Goal: Complete application form: Complete application form

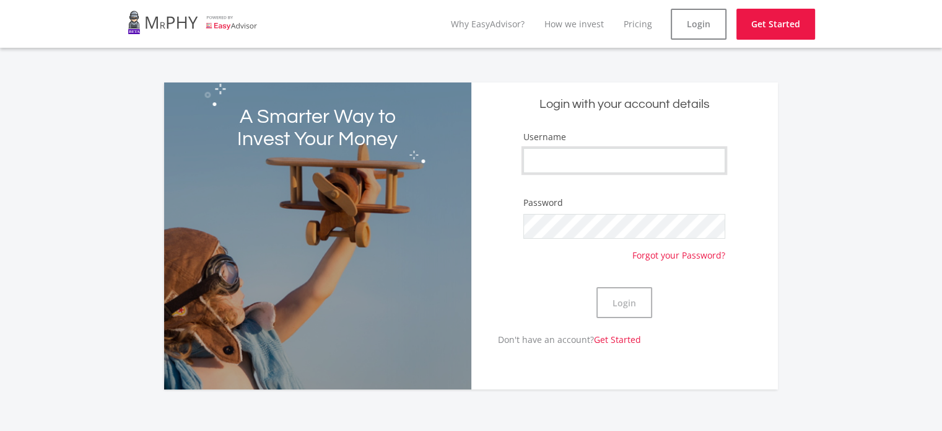
click at [610, 159] on input "Username" at bounding box center [624, 160] width 202 height 25
click at [538, 163] on input "Sammyjaybe" at bounding box center [624, 160] width 202 height 25
type input "sammyjaybe"
click at [623, 302] on button "Login" at bounding box center [625, 302] width 56 height 31
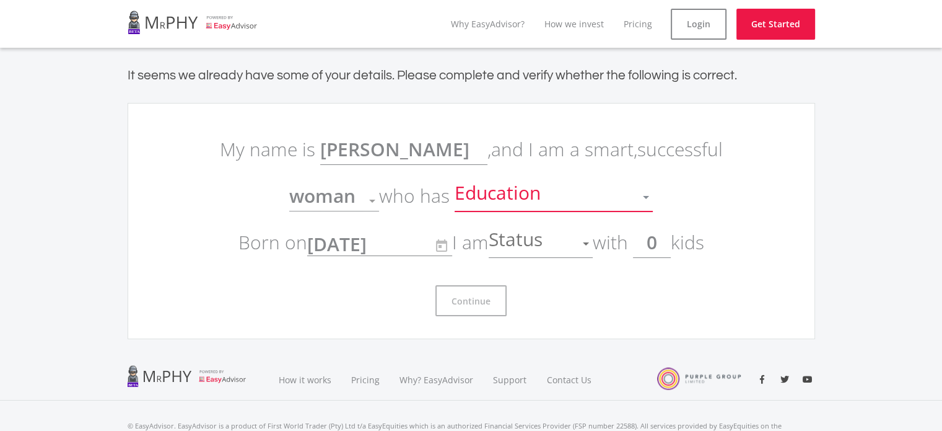
click at [582, 200] on div "Education" at bounding box center [545, 197] width 180 height 24
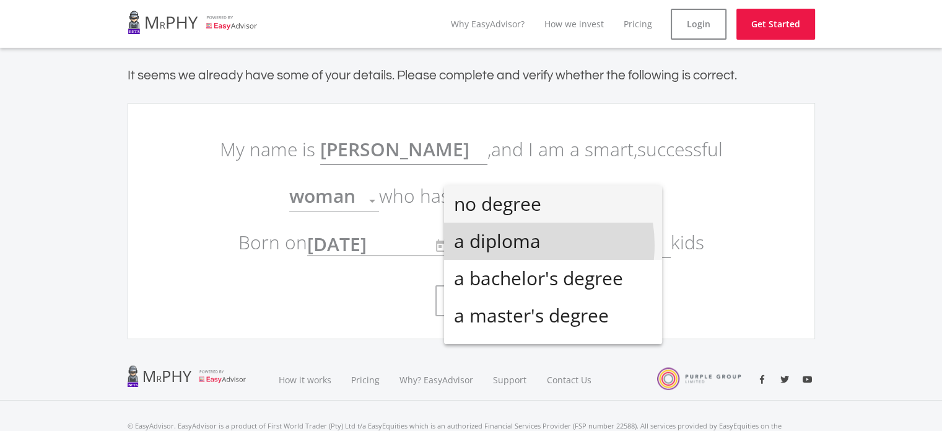
click at [517, 245] on span "a diploma" at bounding box center [553, 240] width 198 height 37
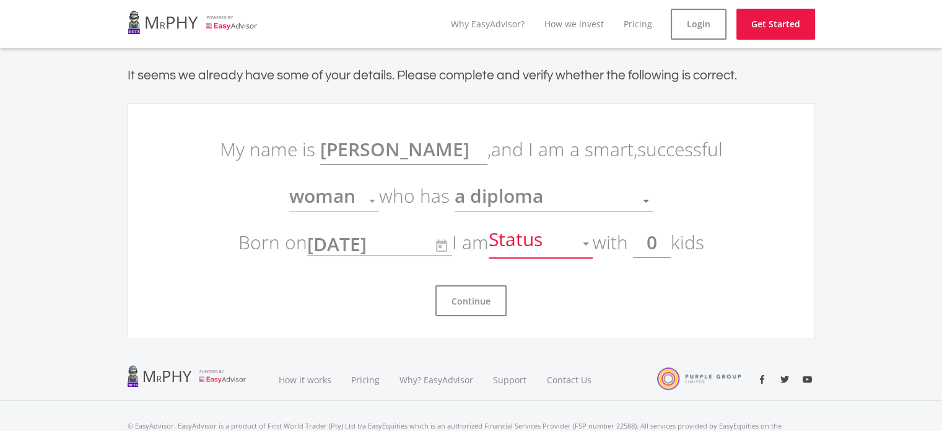
click at [569, 245] on div "Status" at bounding box center [531, 244] width 85 height 24
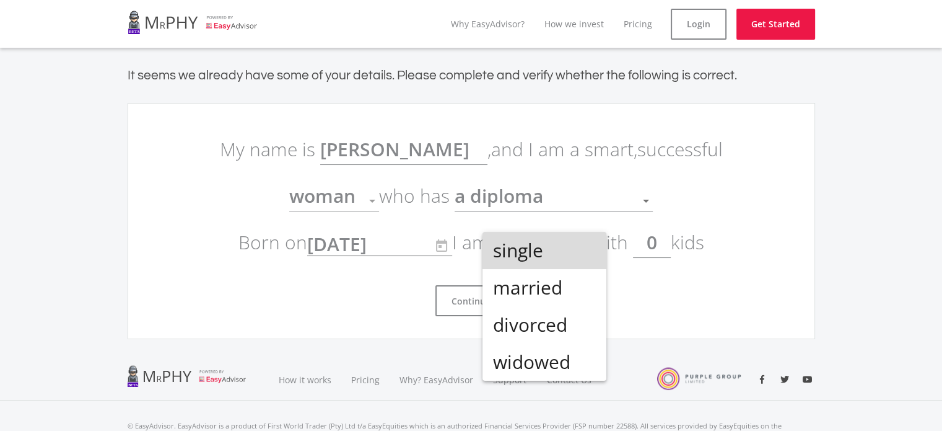
click at [545, 252] on span "single" at bounding box center [545, 250] width 104 height 37
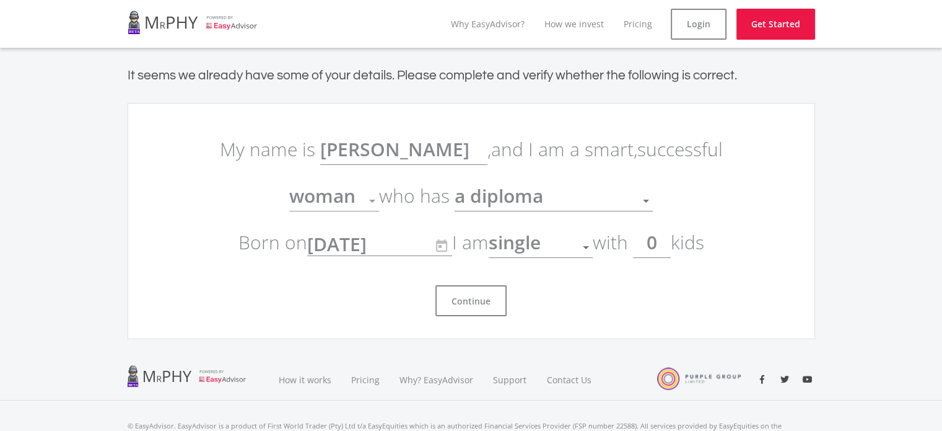
click at [664, 244] on input "0" at bounding box center [652, 242] width 38 height 31
type input "1"
click at [476, 299] on button "Continue" at bounding box center [471, 300] width 71 height 31
click at [354, 203] on span "woman" at bounding box center [322, 195] width 66 height 25
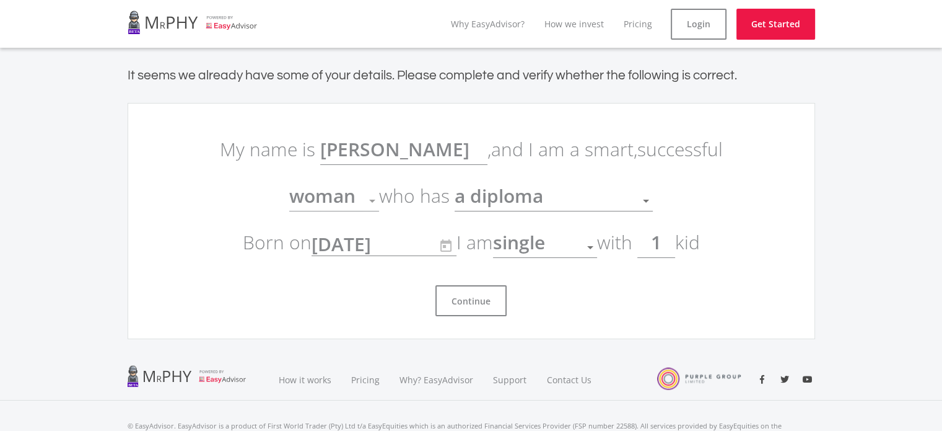
click at [356, 197] on span "woman" at bounding box center [322, 195] width 66 height 25
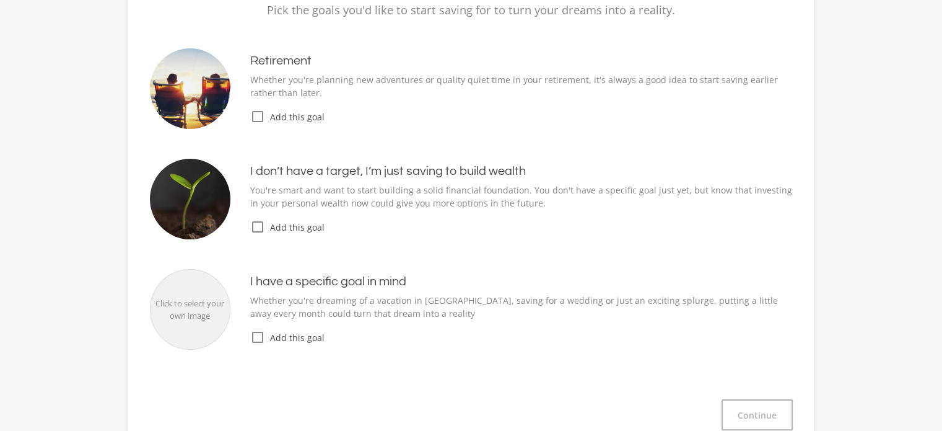
scroll to position [169, 0]
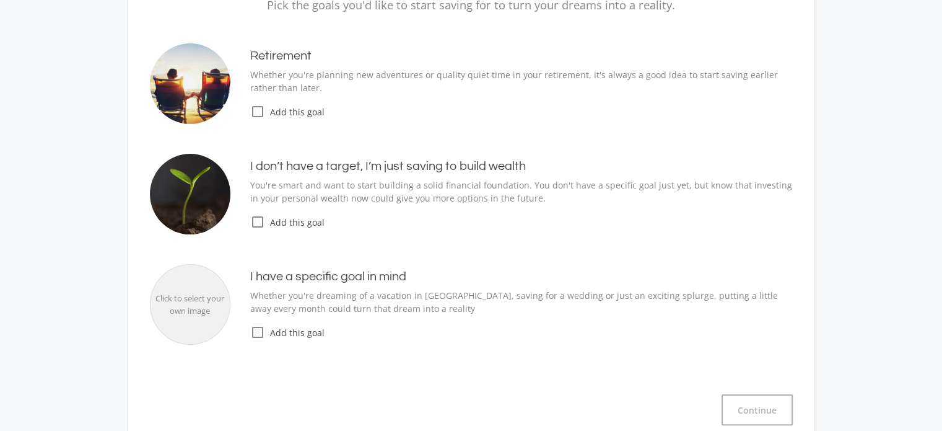
click at [254, 111] on icon "check_box_outline_blank" at bounding box center [257, 111] width 15 height 15
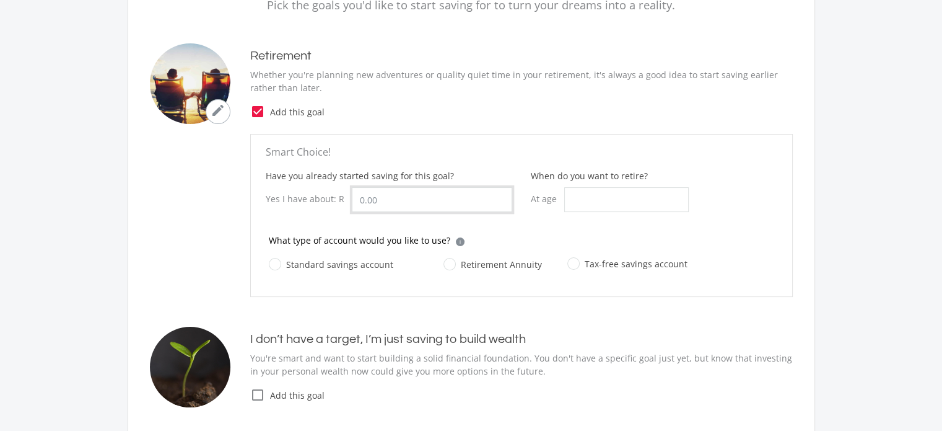
click at [387, 198] on input "Have you already started saving for this goal?" at bounding box center [432, 199] width 160 height 25
type input "5,400.00"
click at [609, 195] on input "When do you want to retire?" at bounding box center [626, 199] width 125 height 25
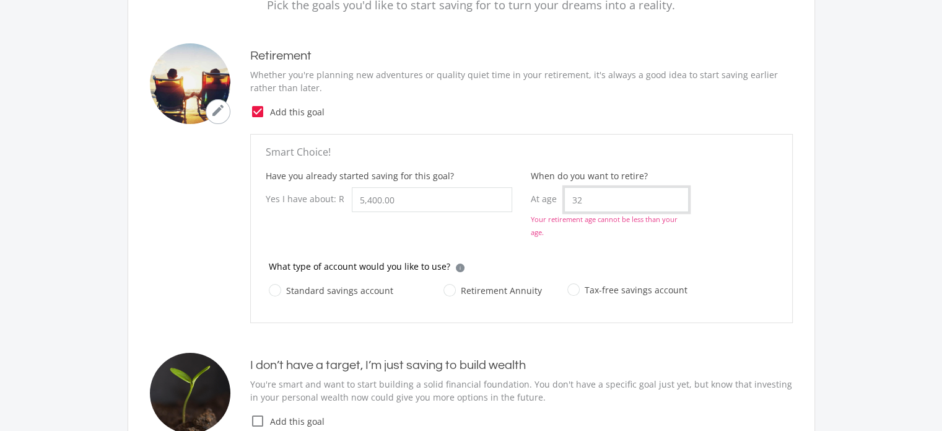
type input "32"
click at [445, 284] on label "Retirement Annuity" at bounding box center [493, 289] width 99 height 15
click at [445, 285] on input "Retirement Annuity" at bounding box center [480, 297] width 99 height 25
radio input "true"
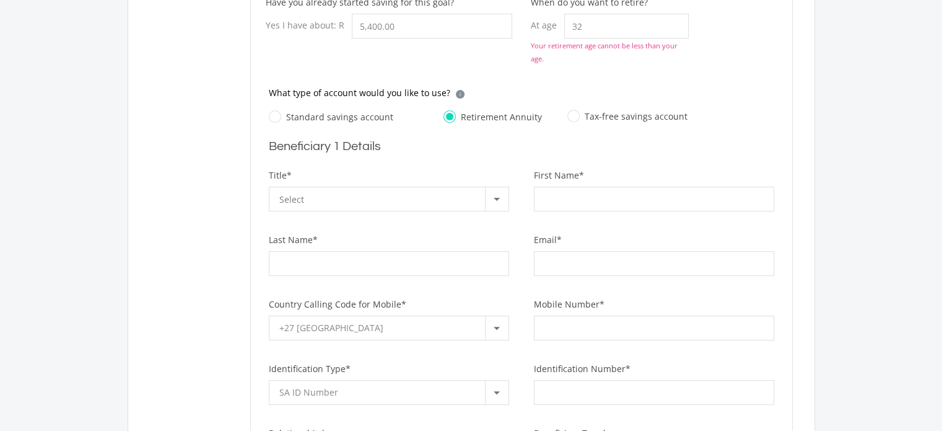
scroll to position [354, 0]
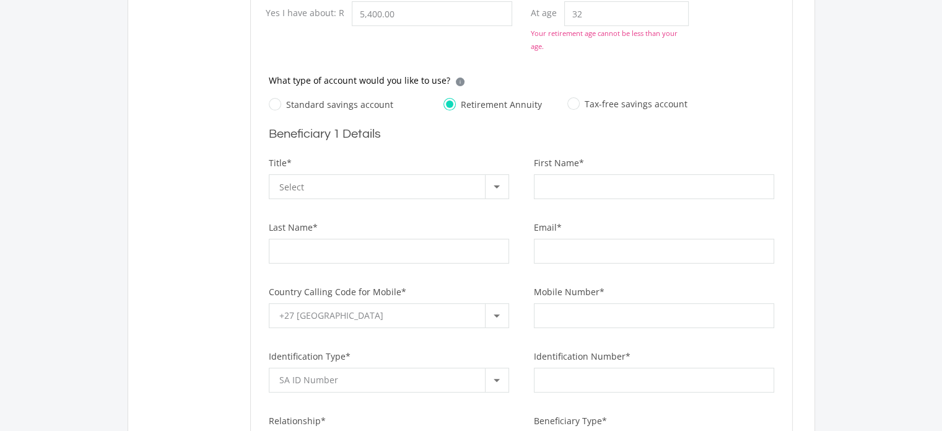
click at [567, 102] on label "Tax-free savings account" at bounding box center [627, 103] width 120 height 15
click at [564, 102] on input "Tax-free savings account" at bounding box center [615, 111] width 120 height 25
radio input "true"
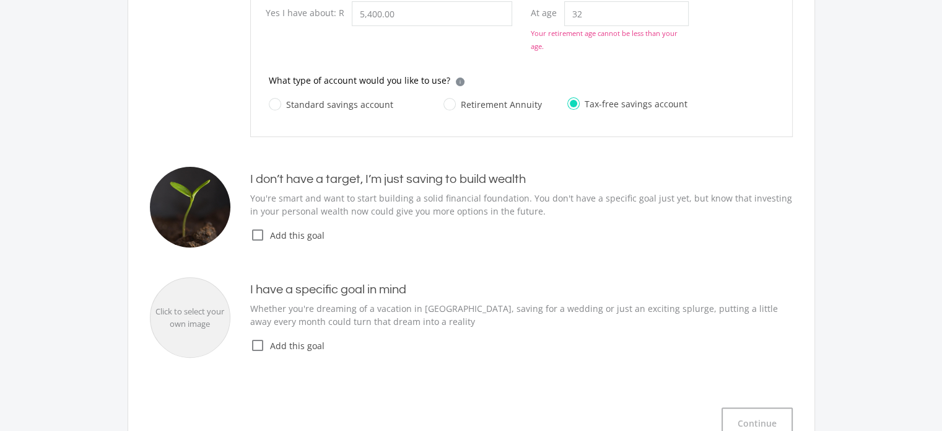
click at [451, 101] on label "Retirement Annuity" at bounding box center [493, 104] width 99 height 15
click at [451, 101] on input "Retirement Annuity" at bounding box center [480, 111] width 99 height 25
radio input "true"
radio input "false"
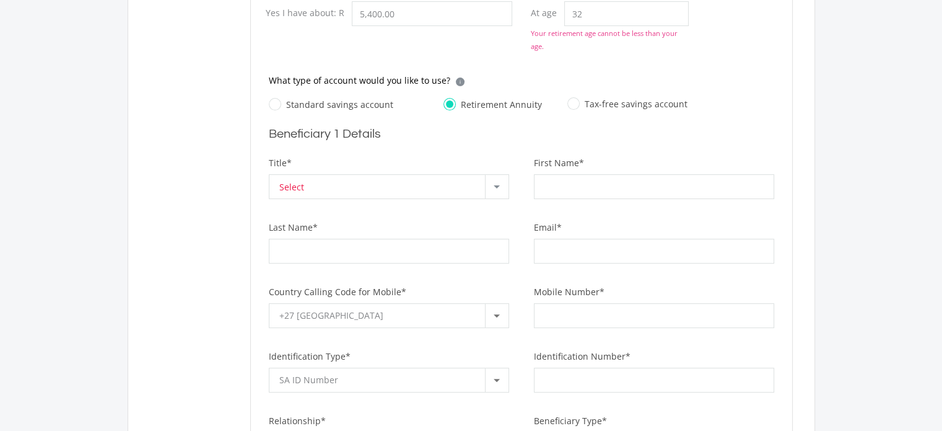
click at [395, 182] on div "Select" at bounding box center [382, 187] width 206 height 24
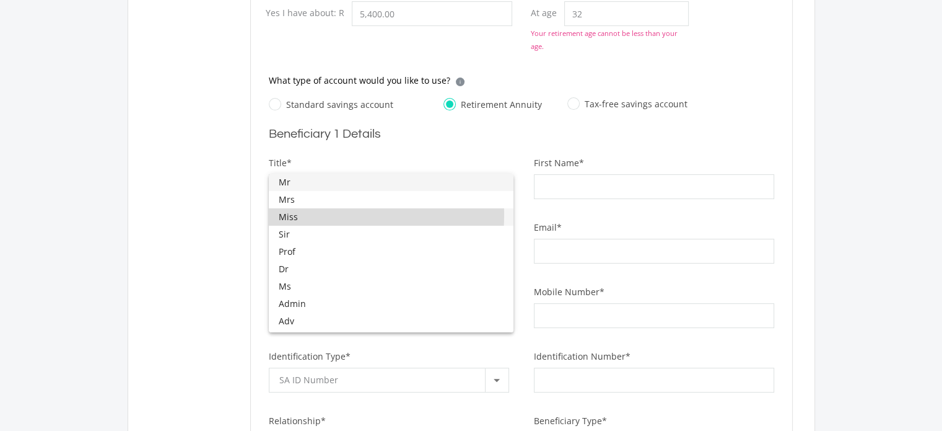
click at [292, 214] on span "Miss" at bounding box center [391, 216] width 225 height 17
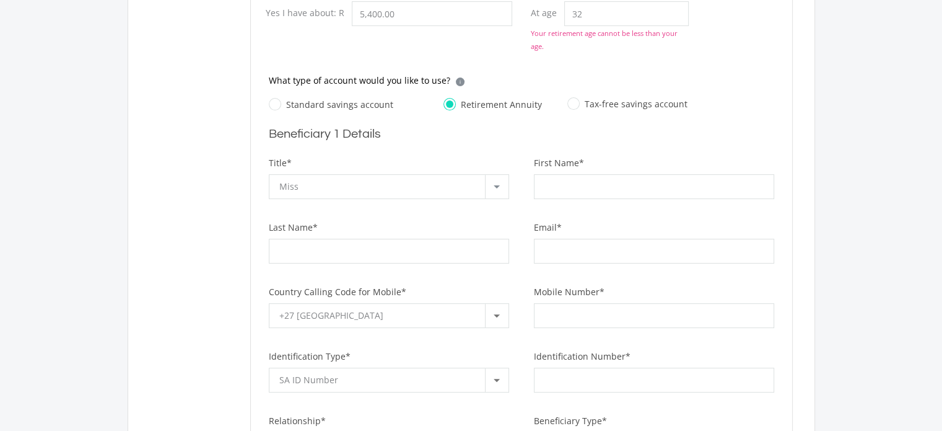
click at [458, 191] on div "Miss" at bounding box center [382, 187] width 206 height 24
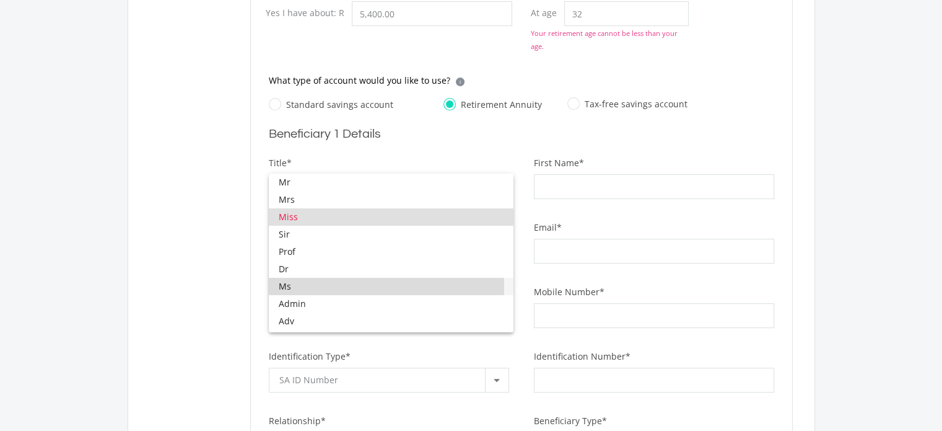
click at [278, 287] on mat-option "Ms" at bounding box center [391, 286] width 245 height 17
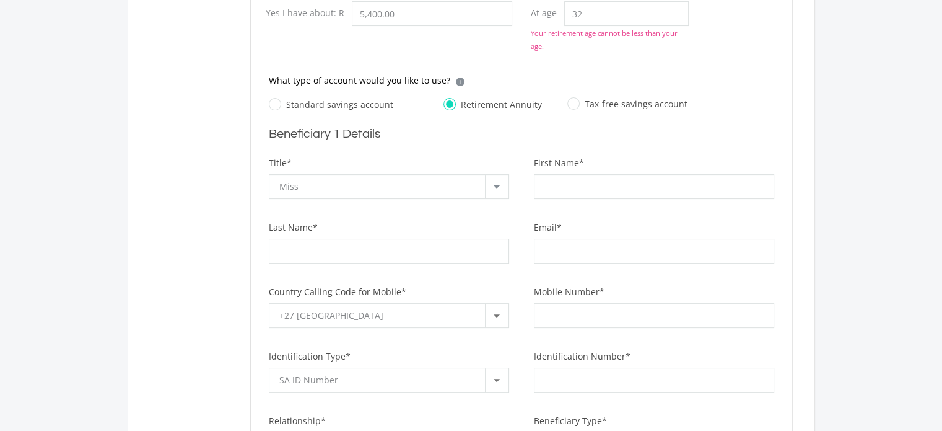
scroll to position [24, 0]
click at [563, 188] on input "First Name*" at bounding box center [654, 186] width 240 height 25
type input "[PERSON_NAME]"
click at [476, 247] on input "Last Name*" at bounding box center [389, 251] width 240 height 25
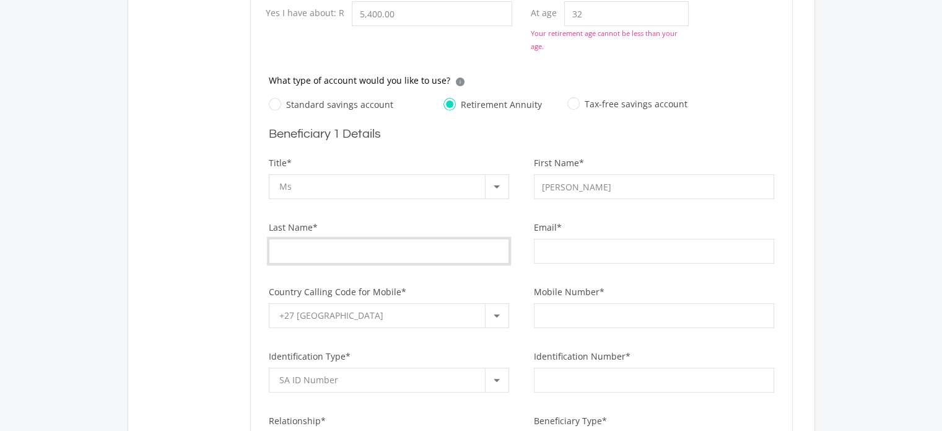
type input "[PERSON_NAME]"
click at [574, 257] on input "Email*" at bounding box center [654, 251] width 240 height 25
type input "[EMAIL_ADDRESS][DOMAIN_NAME]"
click at [397, 312] on div "+27 [GEOGRAPHIC_DATA]" at bounding box center [382, 316] width 206 height 24
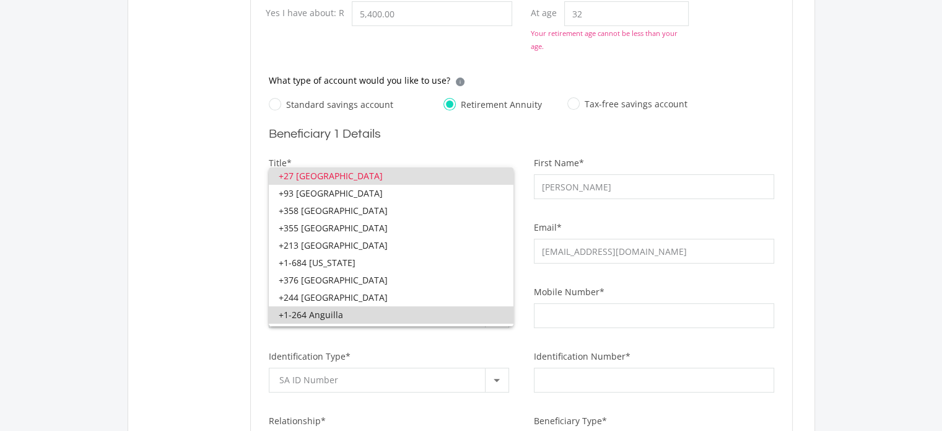
click at [397, 312] on span "+1-264 Anguilla" at bounding box center [391, 314] width 225 height 17
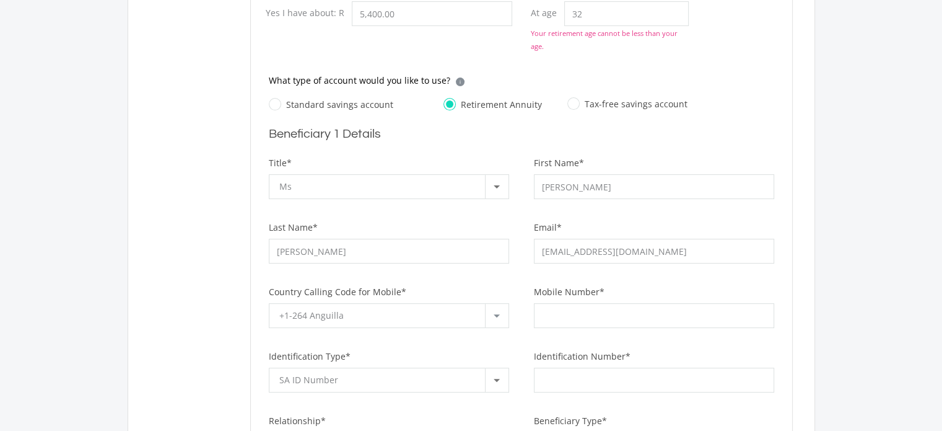
scroll to position [76, 0]
click at [397, 312] on div "+1-264 Anguilla" at bounding box center [382, 316] width 206 height 24
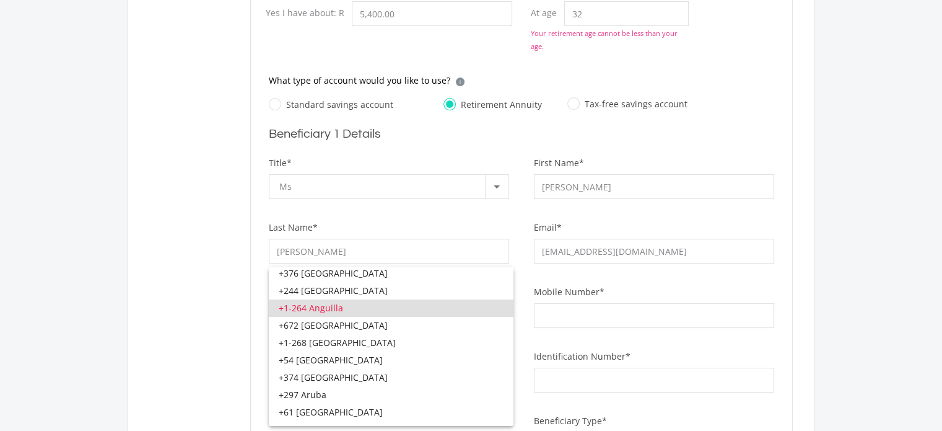
scroll to position [0, 0]
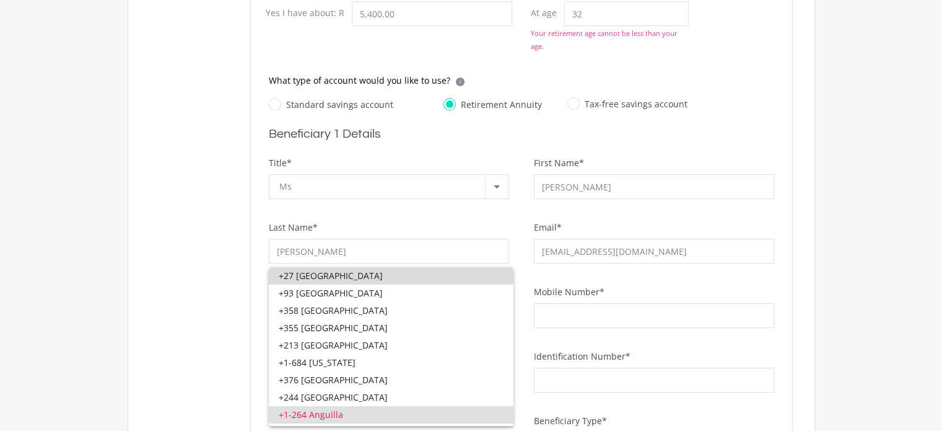
click at [394, 272] on span "+27 [GEOGRAPHIC_DATA]" at bounding box center [391, 275] width 225 height 17
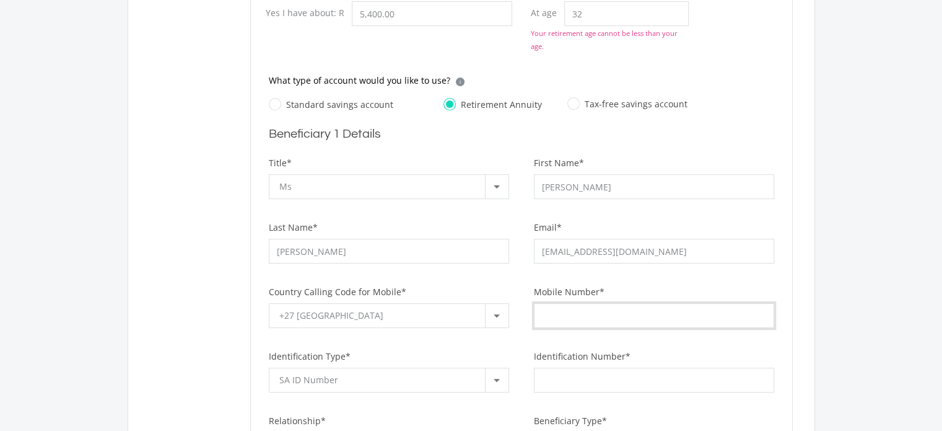
click at [582, 323] on input "Mobile Number*" at bounding box center [654, 315] width 240 height 25
type input "0603616158"
click at [599, 382] on input "Identification Number*" at bounding box center [654, 379] width 240 height 25
type input "2"
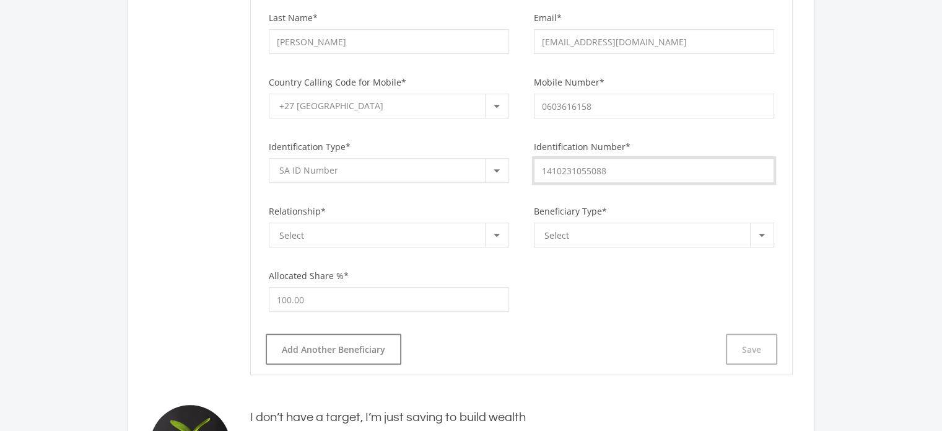
scroll to position [566, 0]
type input "1410231055088"
click at [491, 231] on div at bounding box center [497, 233] width 24 height 24
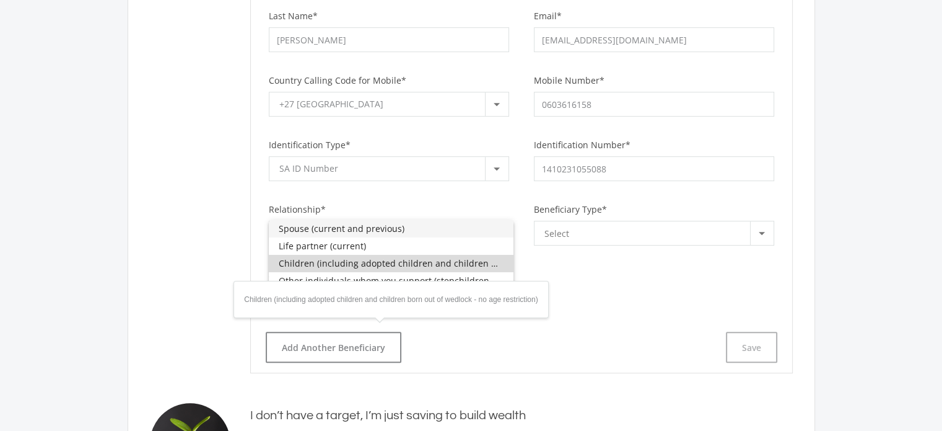
click at [477, 264] on span "Children (including adopted children and children born out of wedlock - no age …" at bounding box center [391, 263] width 225 height 17
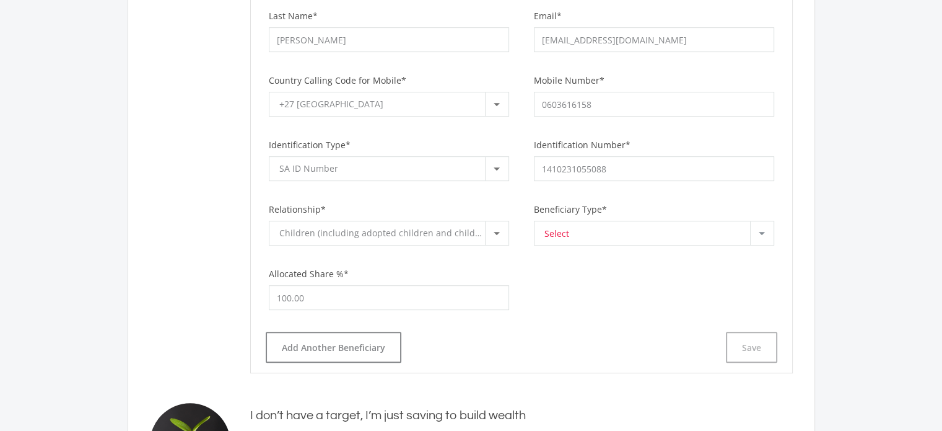
click at [577, 237] on div "Select" at bounding box center [648, 233] width 206 height 24
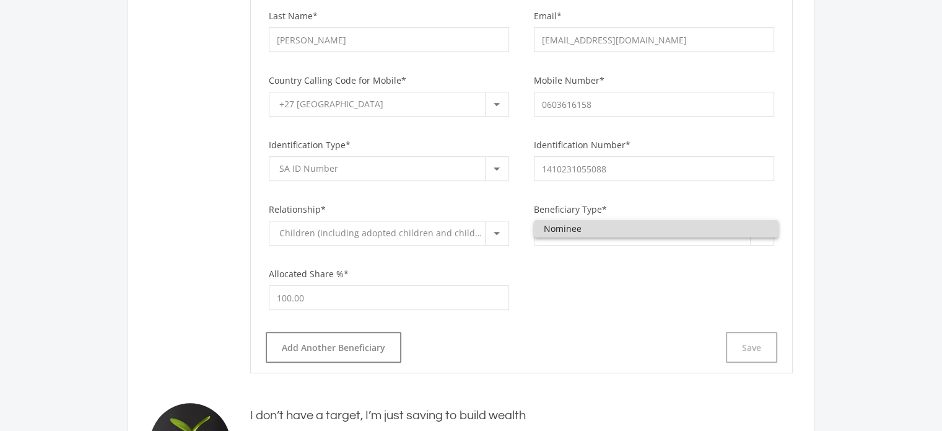
click at [573, 227] on span "Nominee" at bounding box center [656, 228] width 225 height 17
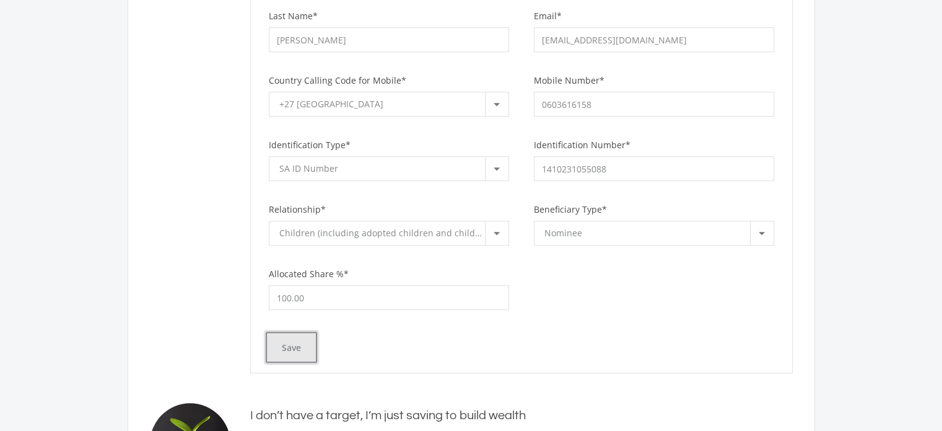
click at [299, 341] on button "Save" at bounding box center [291, 346] width 51 height 31
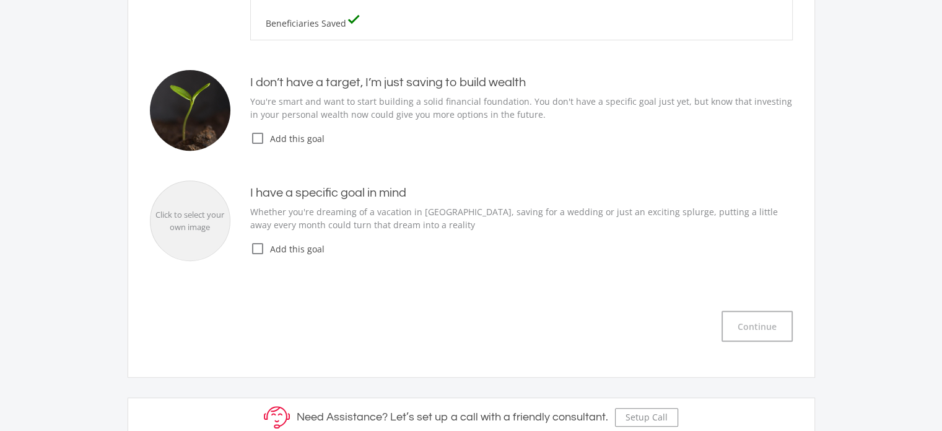
scroll to position [481, 0]
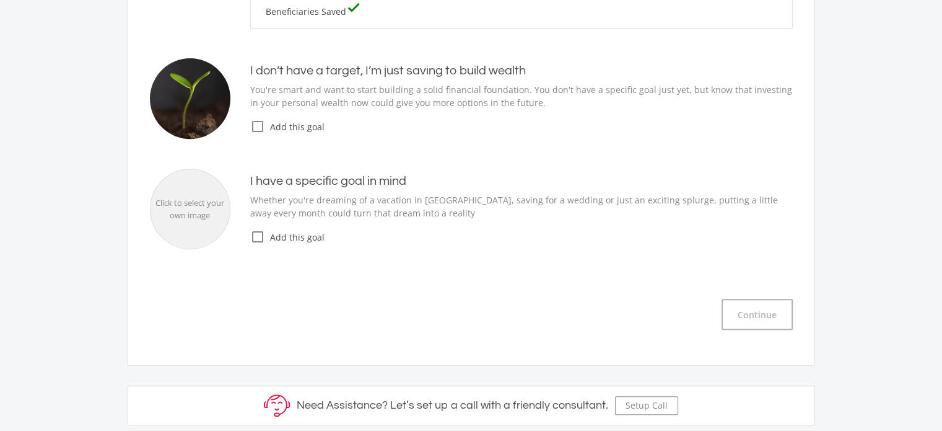
click at [260, 234] on icon "check_box_outline_blank" at bounding box center [257, 236] width 15 height 15
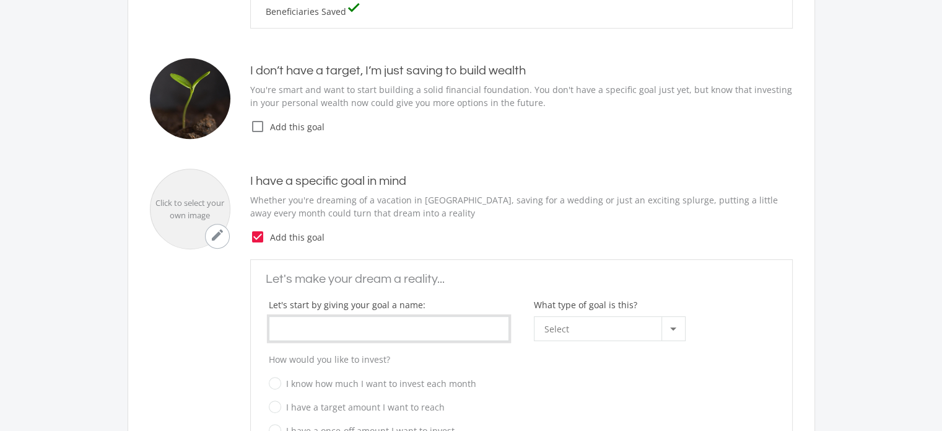
click at [432, 329] on input "What type of goal is this?" at bounding box center [389, 328] width 240 height 25
type input "House"
click at [669, 327] on div at bounding box center [674, 329] width 24 height 24
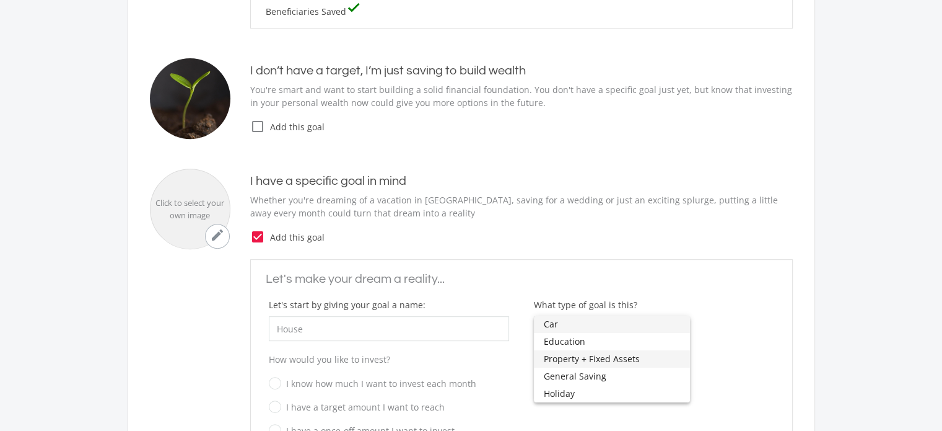
click at [597, 359] on span "Property + Fixed Assets" at bounding box center [612, 358] width 136 height 17
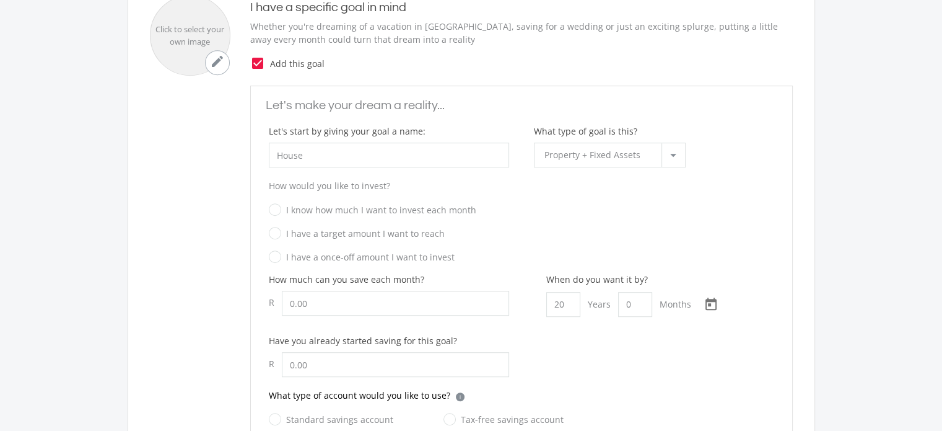
scroll to position [662, 0]
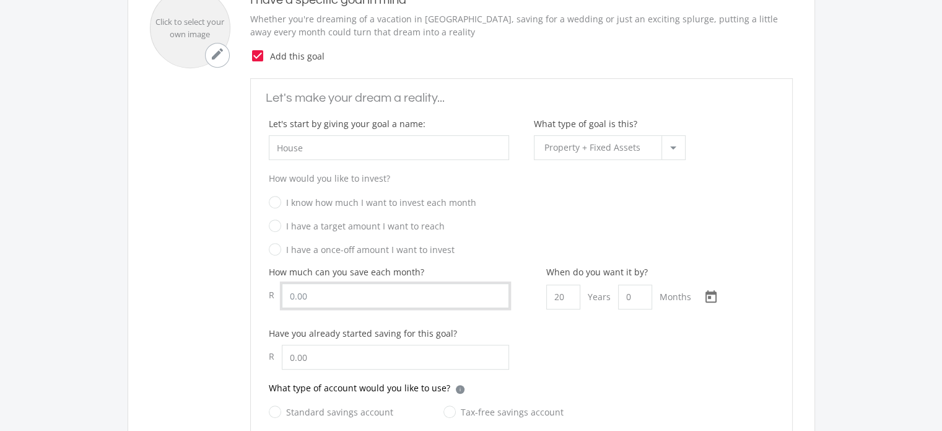
click at [400, 290] on input "Let's start by giving your goal a name:" at bounding box center [395, 295] width 227 height 25
type input "5,000.00"
click at [561, 298] on input "20" at bounding box center [563, 296] width 34 height 25
type input "10"
click at [437, 352] on input "text" at bounding box center [395, 356] width 227 height 25
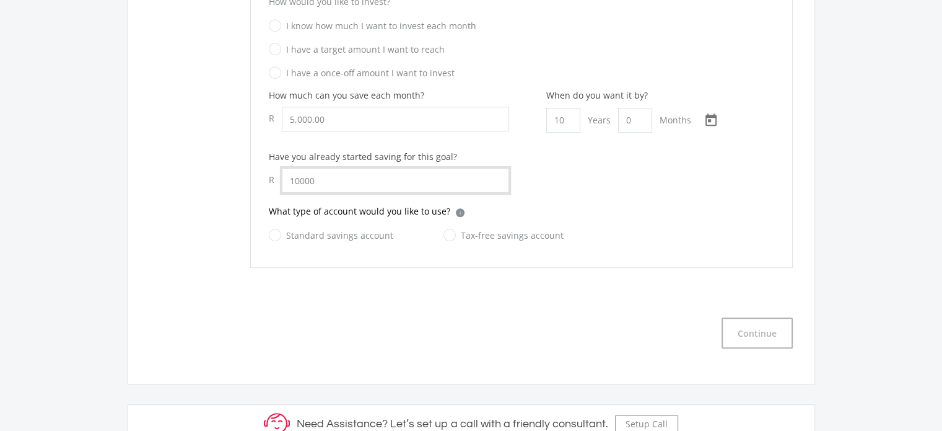
scroll to position [842, 0]
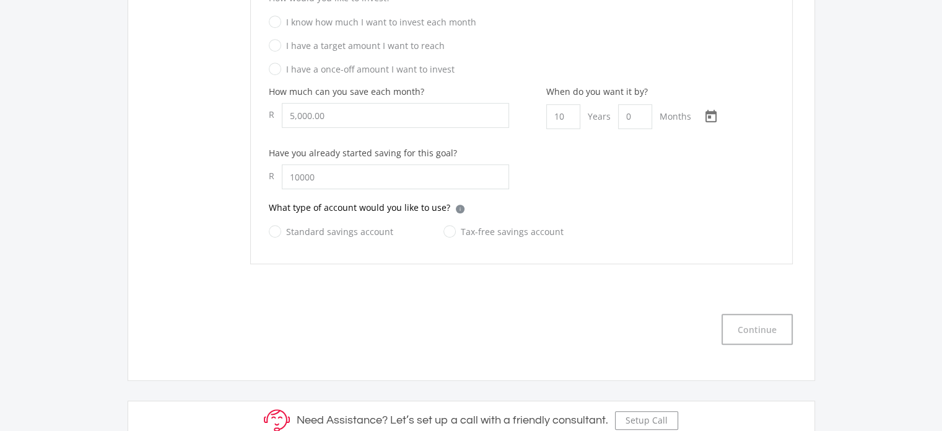
type input "10,000.00"
click at [451, 228] on label "Tax-free savings account" at bounding box center [504, 231] width 120 height 15
click at [451, 228] on input "Tax-free savings account" at bounding box center [491, 238] width 120 height 25
radio input "true"
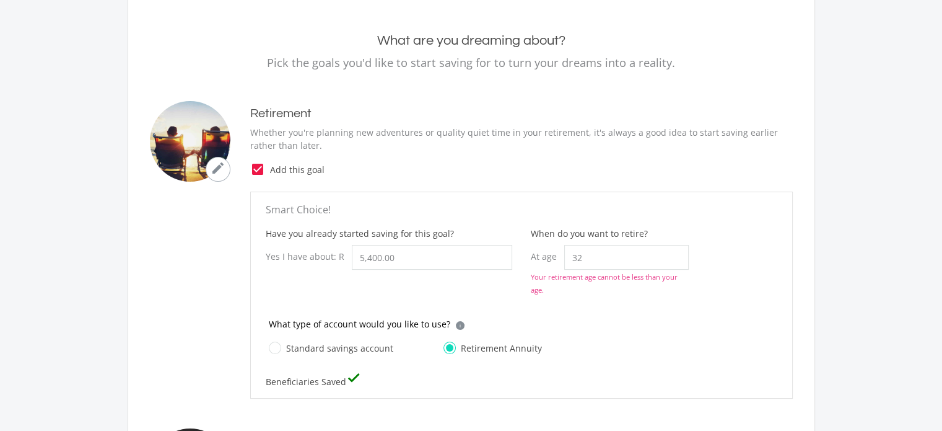
scroll to position [126, 0]
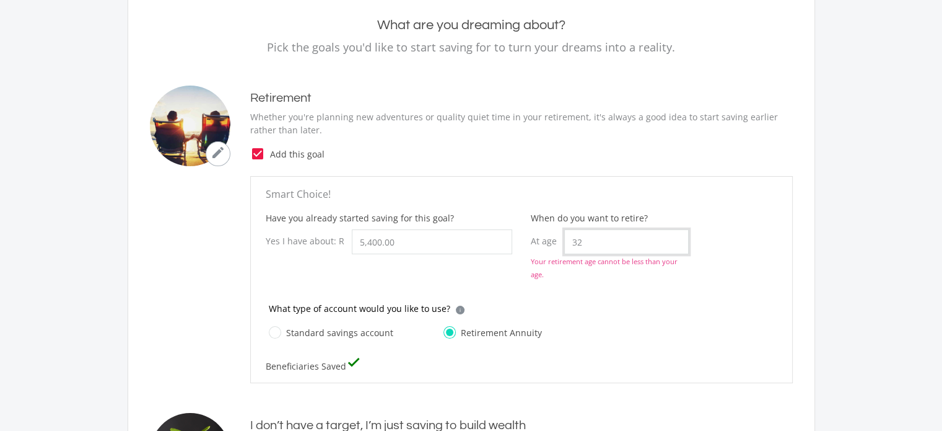
click at [629, 239] on input "32" at bounding box center [626, 241] width 125 height 25
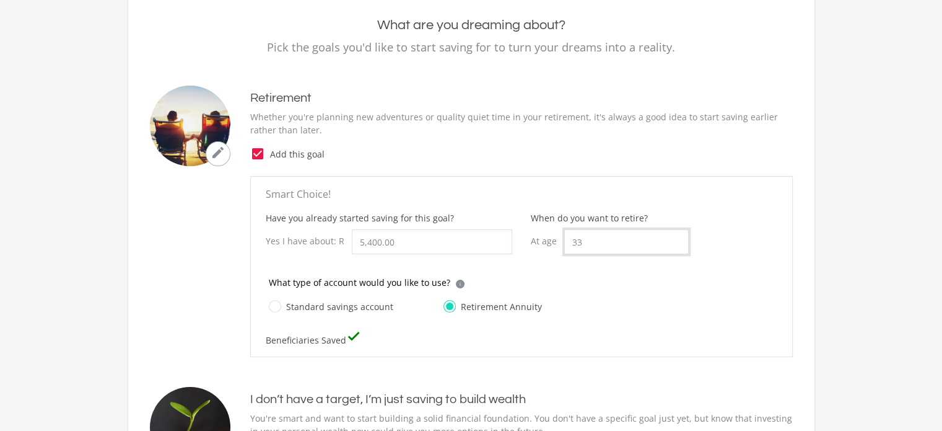
type input "3"
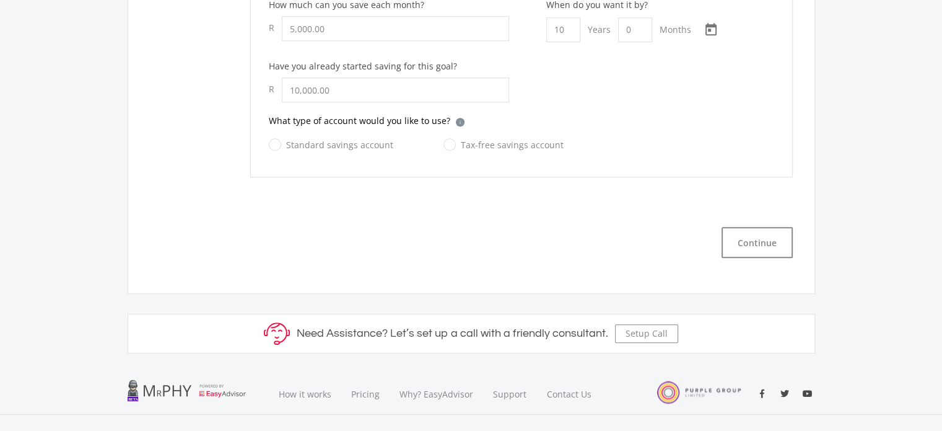
scroll to position [892, 0]
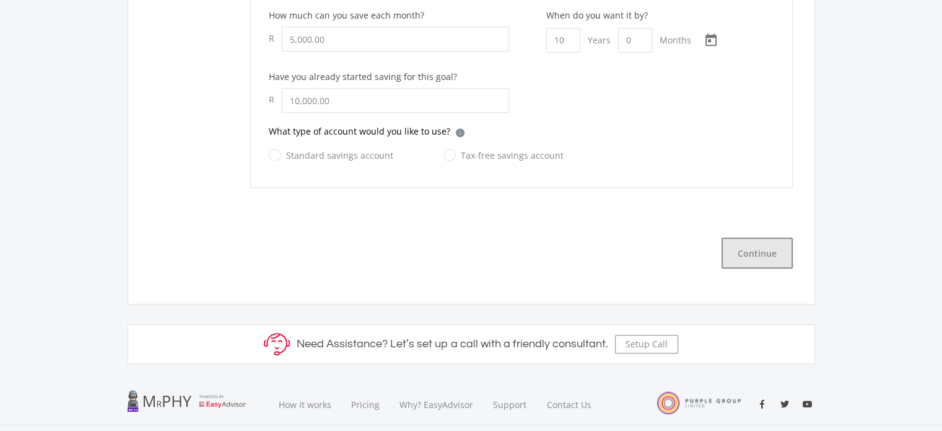
type input "45"
click at [764, 252] on button "Continue" at bounding box center [757, 252] width 71 height 31
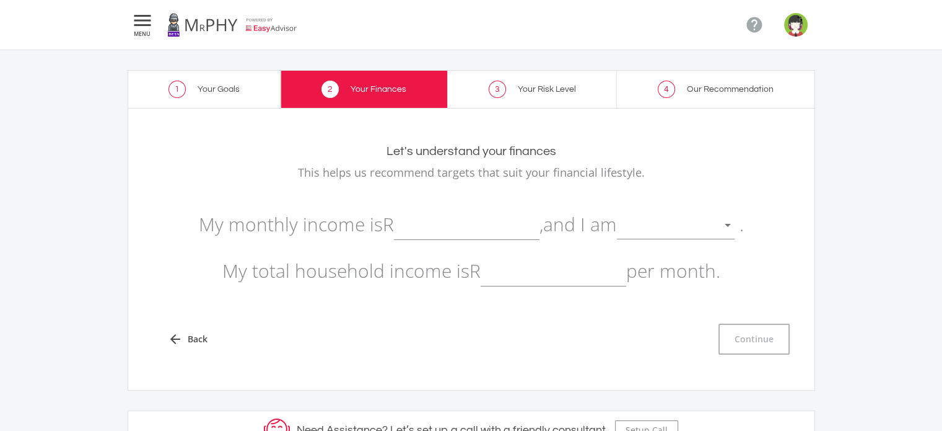
click at [437, 232] on input "text" at bounding box center [467, 224] width 146 height 31
type input "25,000.00"
click at [681, 225] on div at bounding box center [666, 226] width 99 height 24
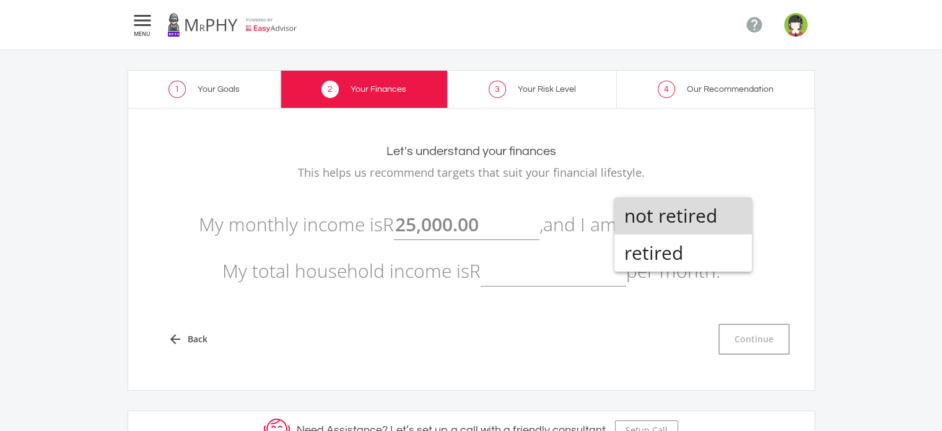
click at [685, 215] on span "not retired" at bounding box center [683, 215] width 118 height 37
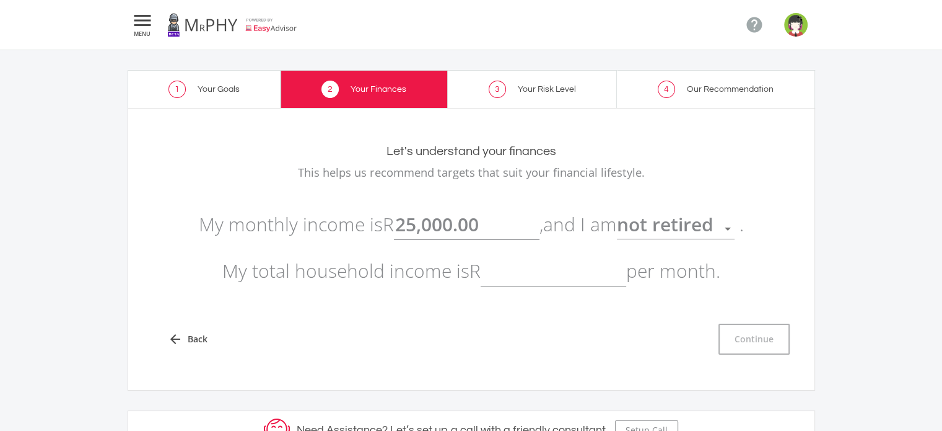
click at [538, 274] on input "text" at bounding box center [554, 270] width 146 height 31
type input "40,000.00"
click at [744, 333] on button "Continue" at bounding box center [754, 338] width 71 height 31
type input "25000"
type input "40000"
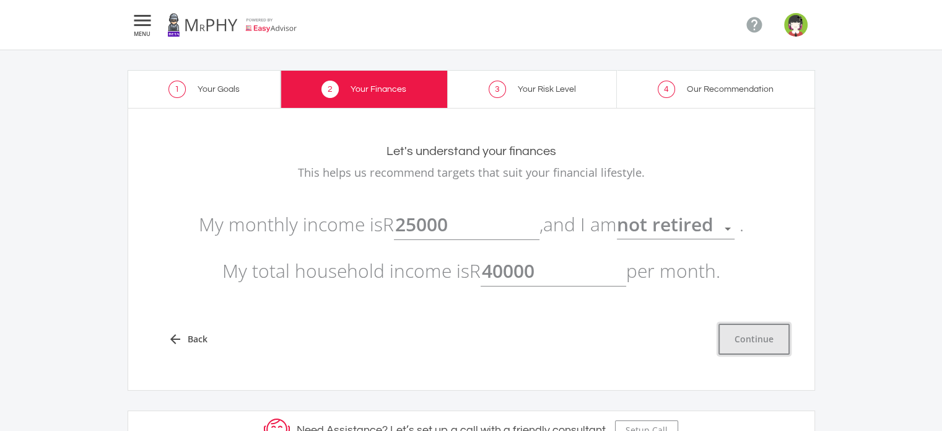
type input "25,000.00"
type input "40,000.00"
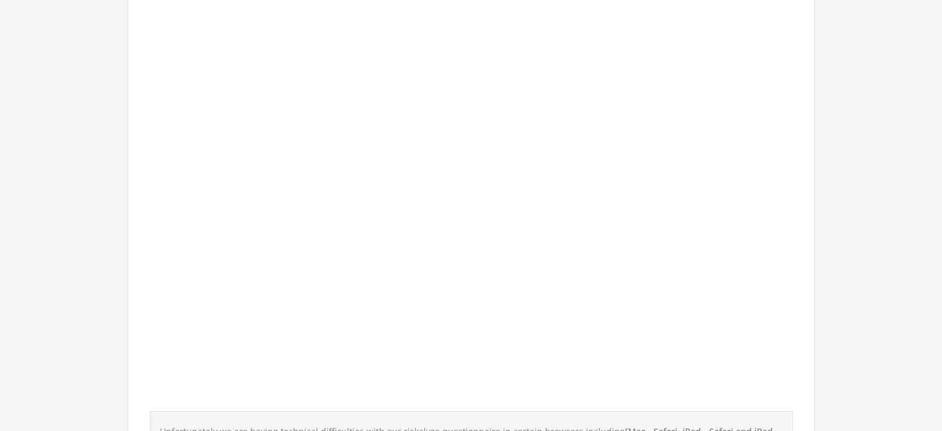
scroll to position [305, 0]
